Goal: Complete application form

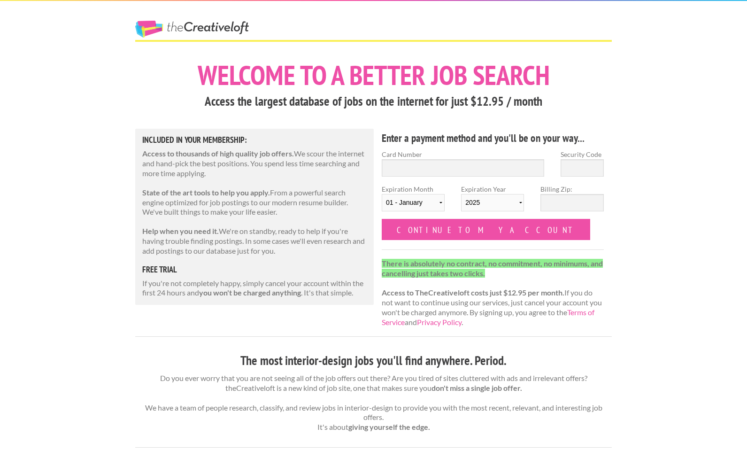
click at [198, 24] on link "The Creative Loft" at bounding box center [192, 29] width 114 height 17
click at [152, 24] on link "The Creative Loft" at bounding box center [192, 29] width 114 height 17
click at [206, 29] on link "The Creative Loft" at bounding box center [192, 29] width 114 height 17
